Goal: Information Seeking & Learning: Obtain resource

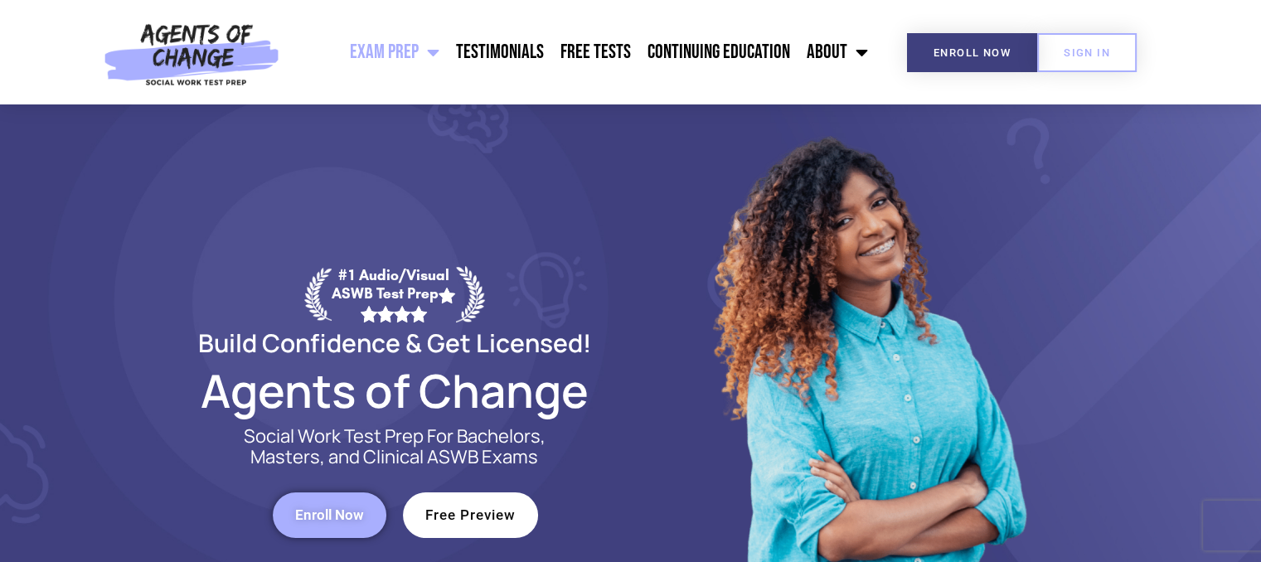
scroll to position [10, 0]
click at [708, 57] on link "Continuing Education" at bounding box center [718, 52] width 159 height 41
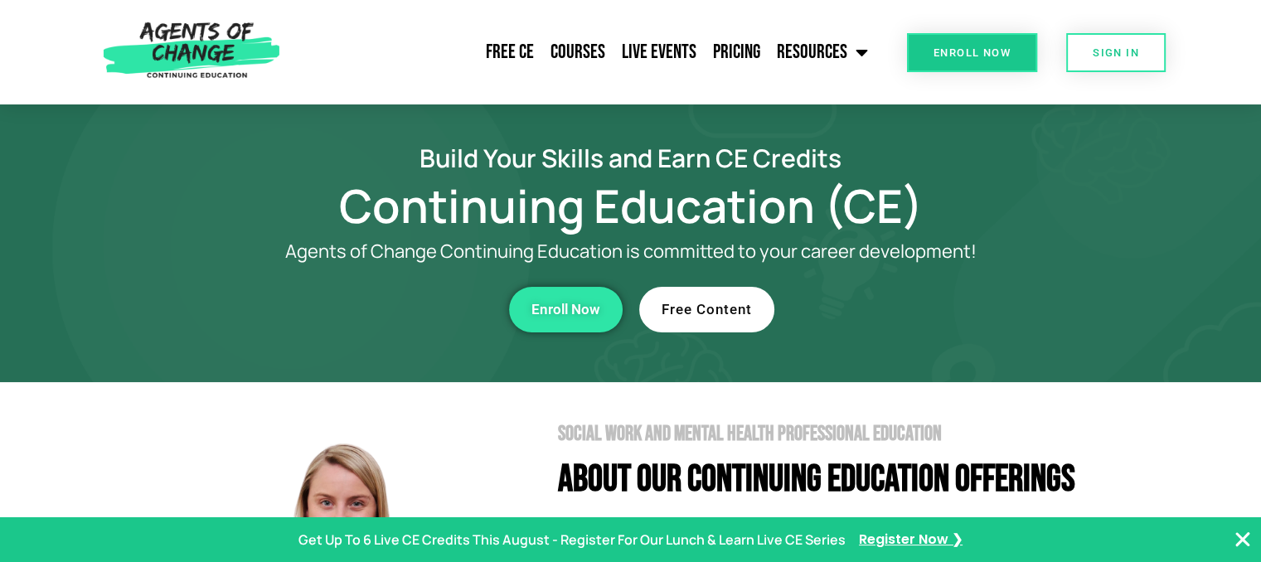
click at [703, 308] on span "Free Content" at bounding box center [707, 310] width 90 height 14
